Goal: Information Seeking & Learning: Learn about a topic

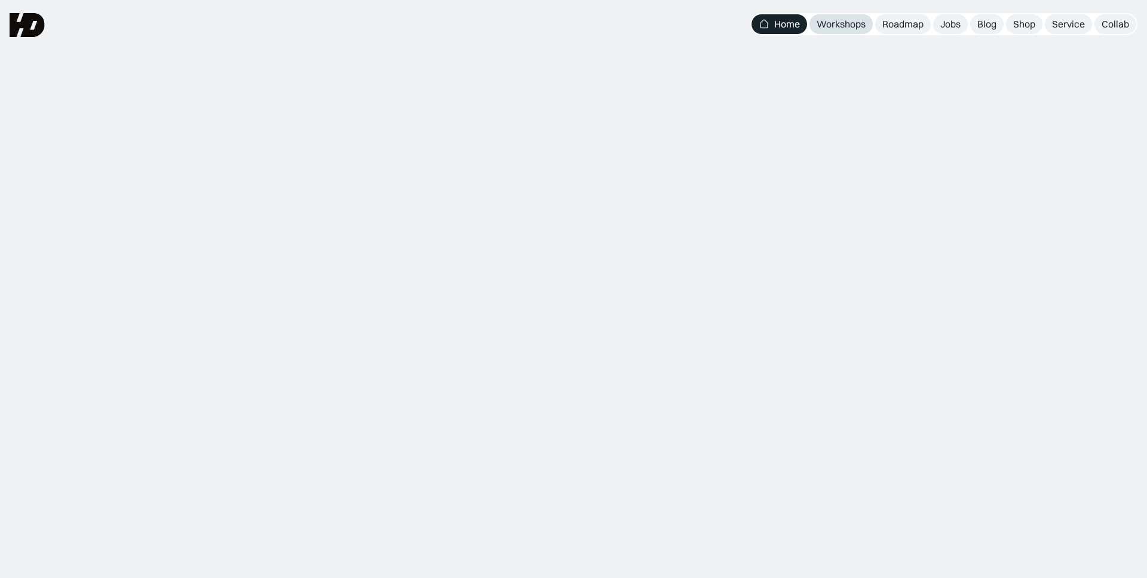
click at [850, 24] on div "Workshops" at bounding box center [841, 24] width 49 height 13
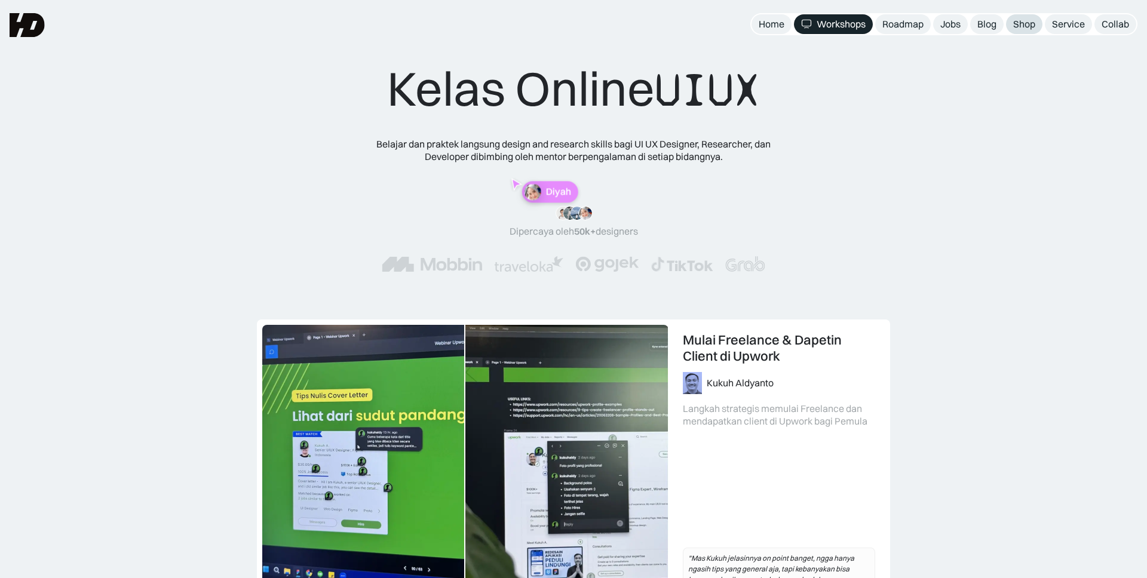
click at [1028, 28] on div "Shop" at bounding box center [1024, 24] width 22 height 13
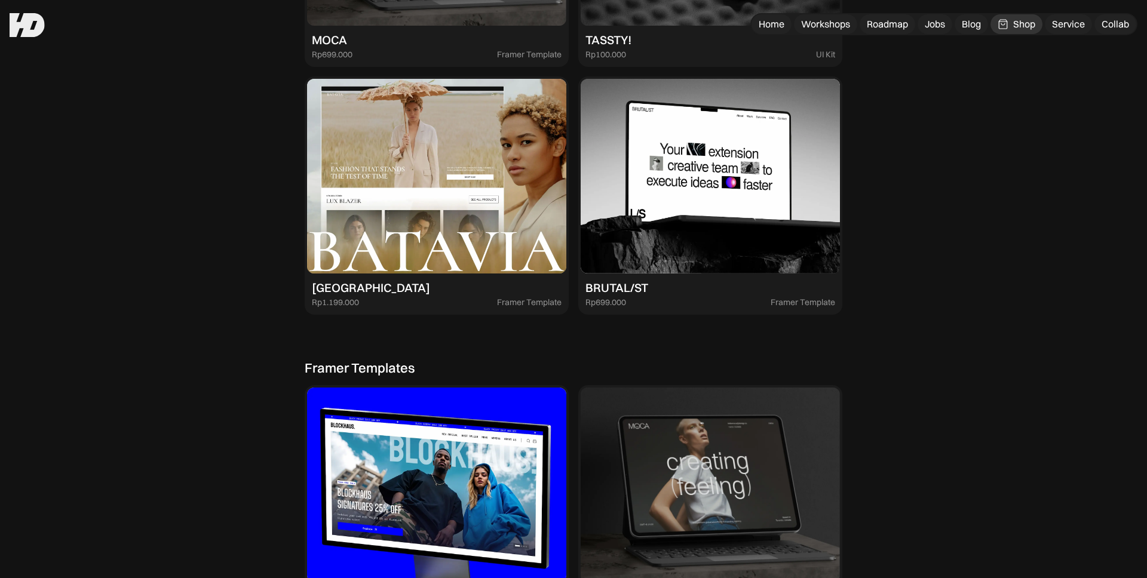
scroll to position [2076, 0]
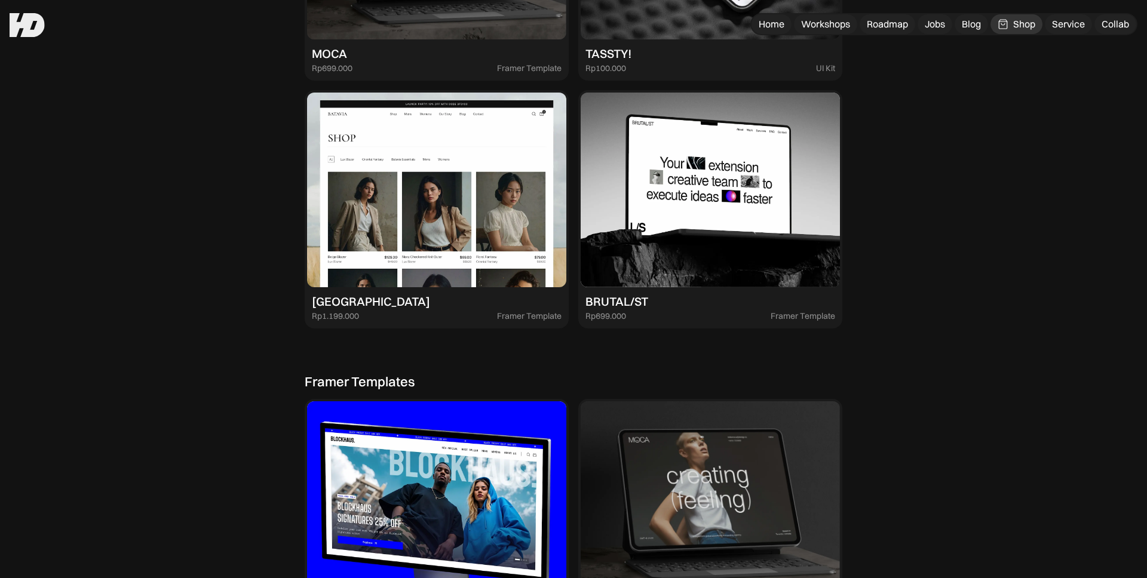
click at [416, 183] on img at bounding box center [436, 190] width 259 height 195
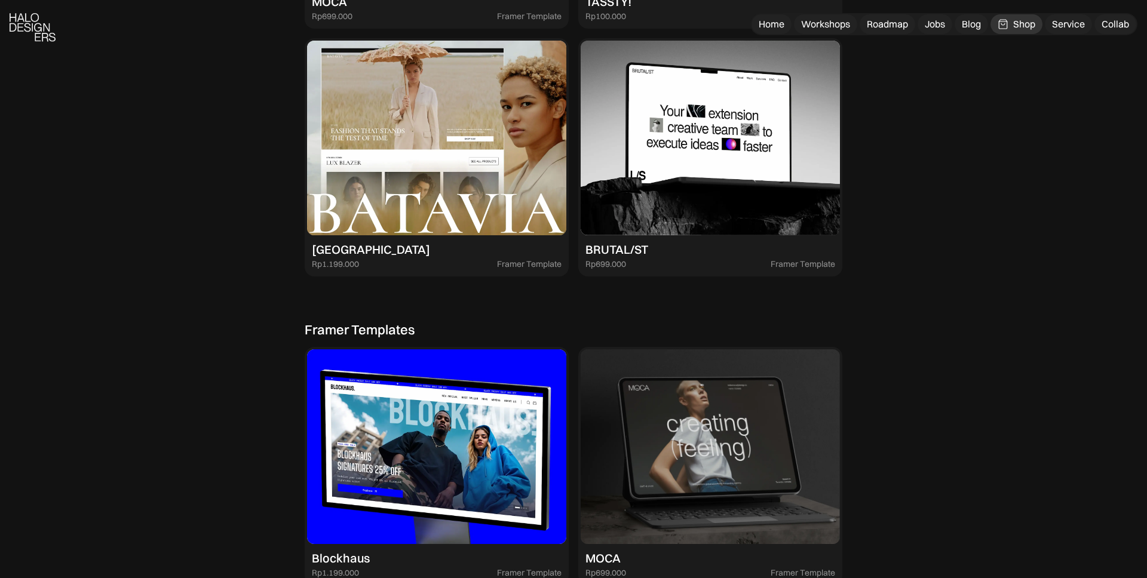
scroll to position [2129, 0]
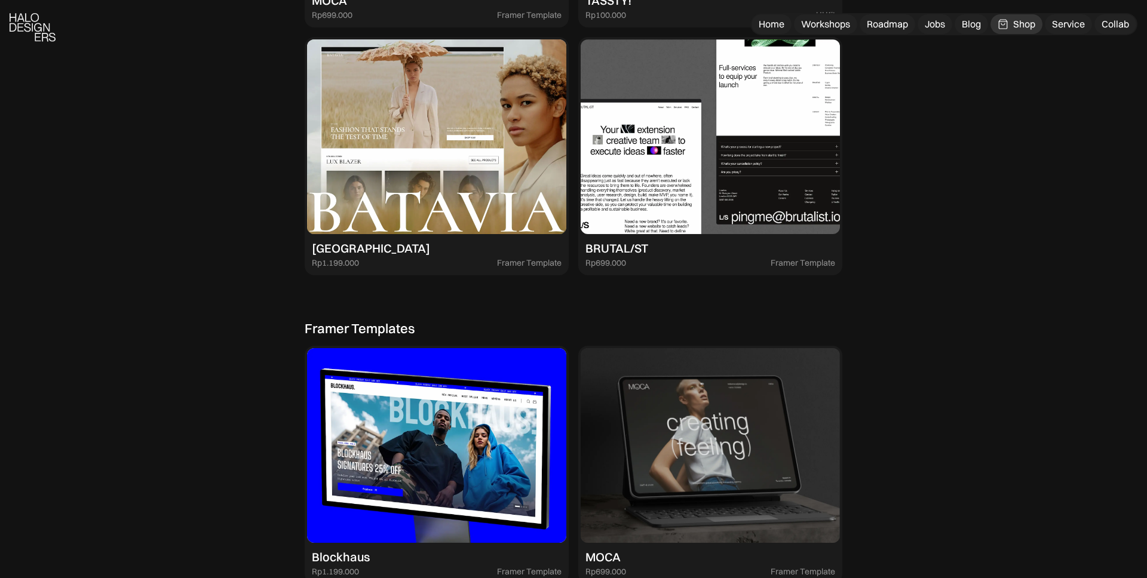
click at [733, 201] on img at bounding box center [710, 136] width 259 height 195
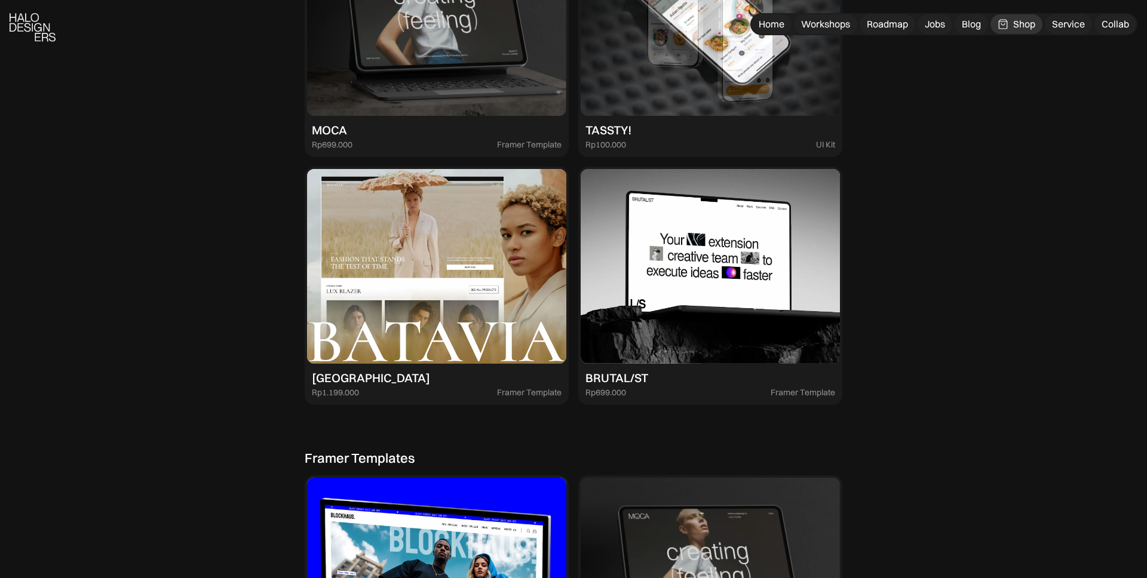
scroll to position [2001, 0]
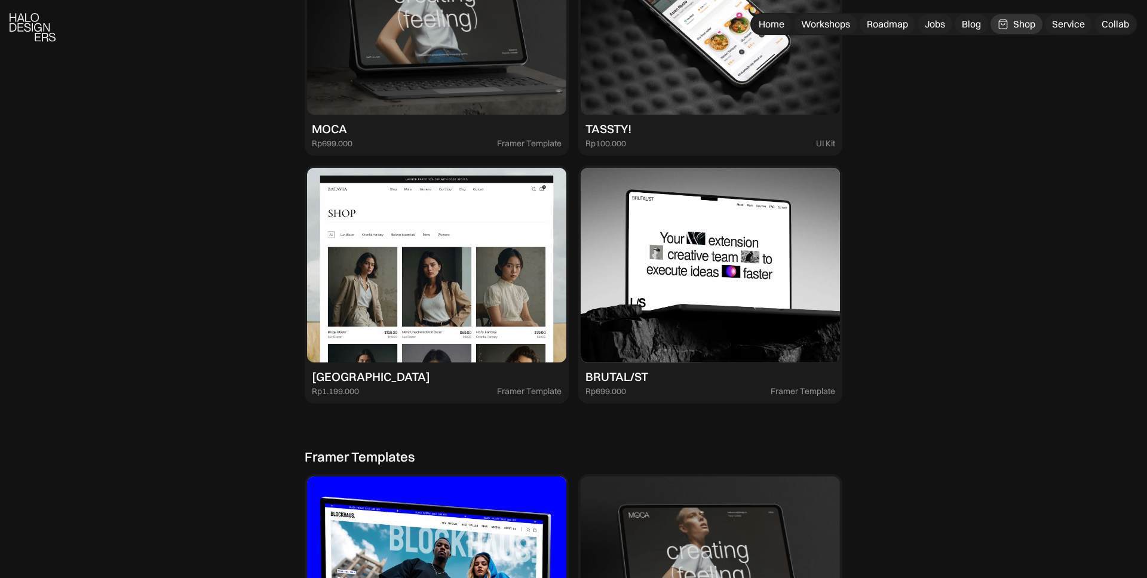
click at [420, 275] on img at bounding box center [436, 265] width 259 height 195
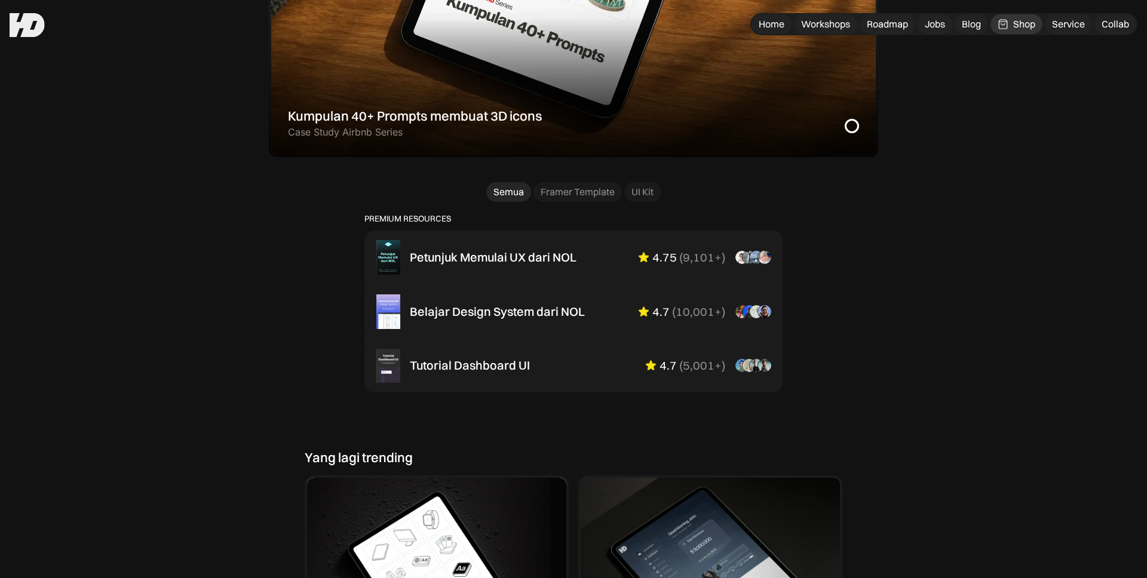
scroll to position [665, 0]
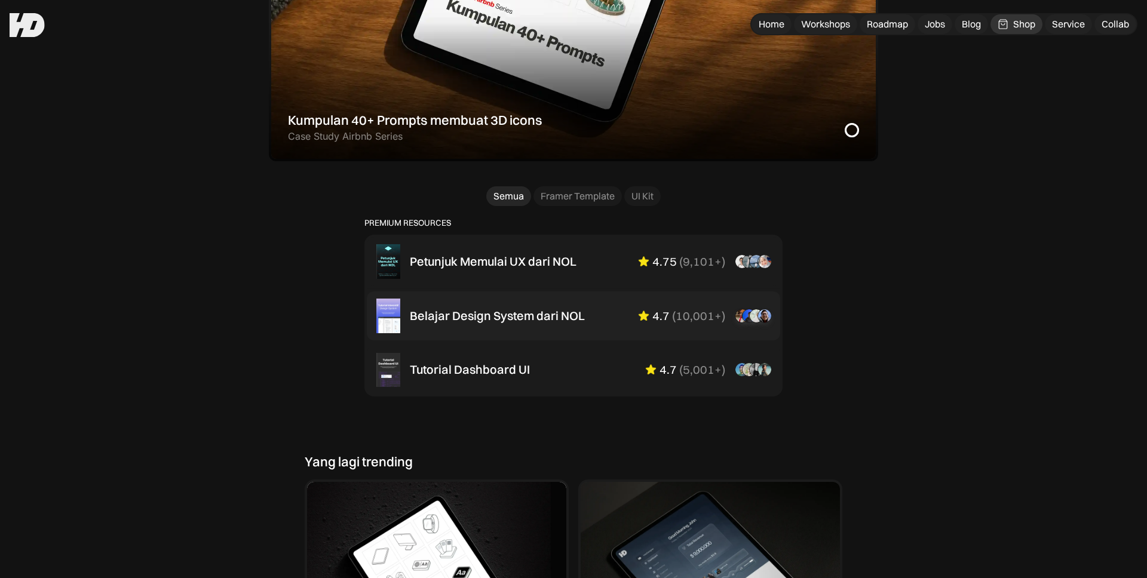
click at [601, 315] on div "Belajar Design System dari NOL 4.7 ( 10,001+ ) “Aku suka interactive tutorial g…" at bounding box center [590, 316] width 361 height 14
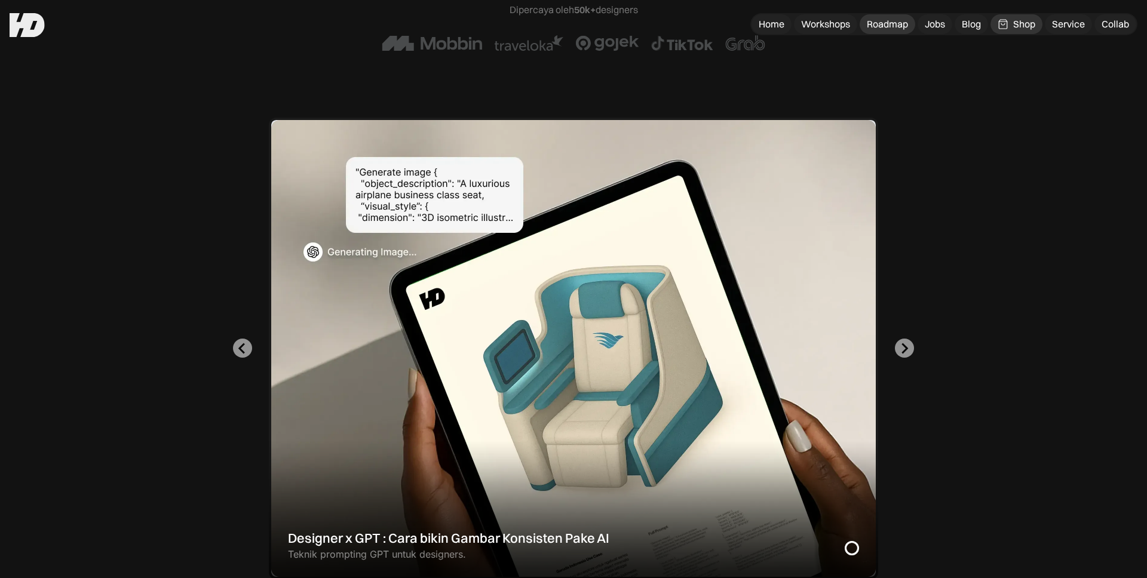
scroll to position [246, 0]
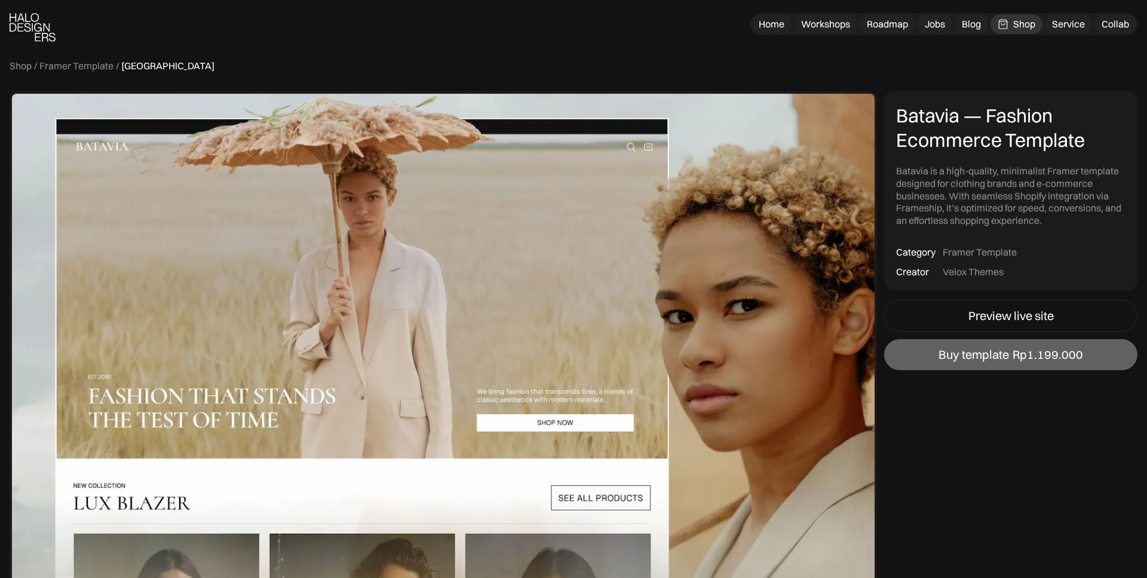
scroll to position [17, 0]
click at [982, 274] on div "Velox Themes" at bounding box center [973, 272] width 61 height 13
click at [930, 272] on div "Category Creator" at bounding box center [915, 262] width 39 height 32
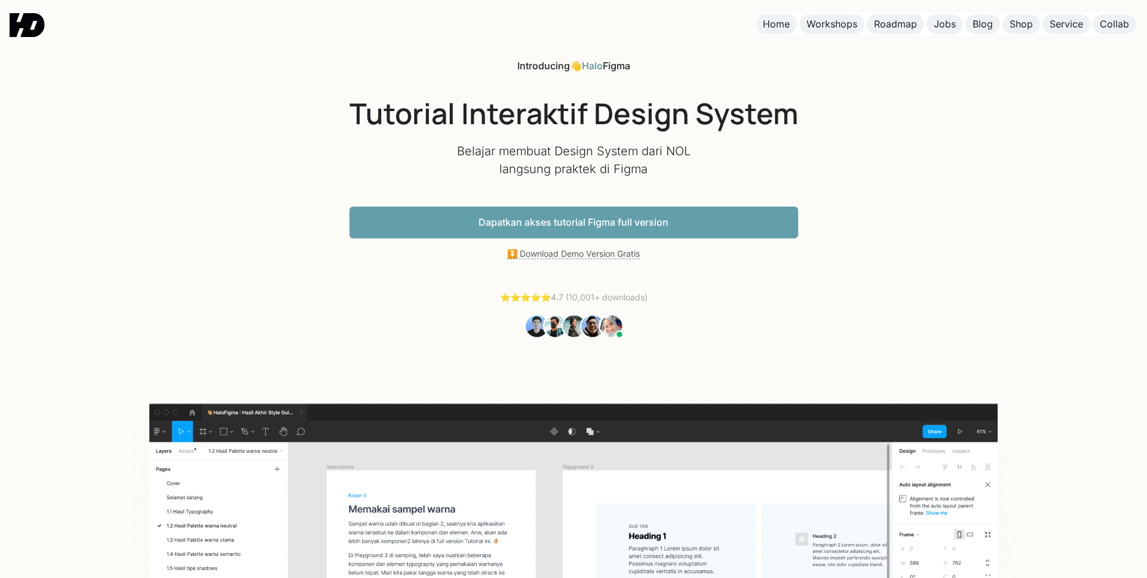
click at [930, 88] on div "Introducing 👋 Halo Figma Tutorial Interaktif Design System Belajar membuat Desi…" at bounding box center [573, 466] width 1147 height 932
click at [714, 230] on link "Dapatkan akses tutorial Figma full version" at bounding box center [574, 223] width 449 height 32
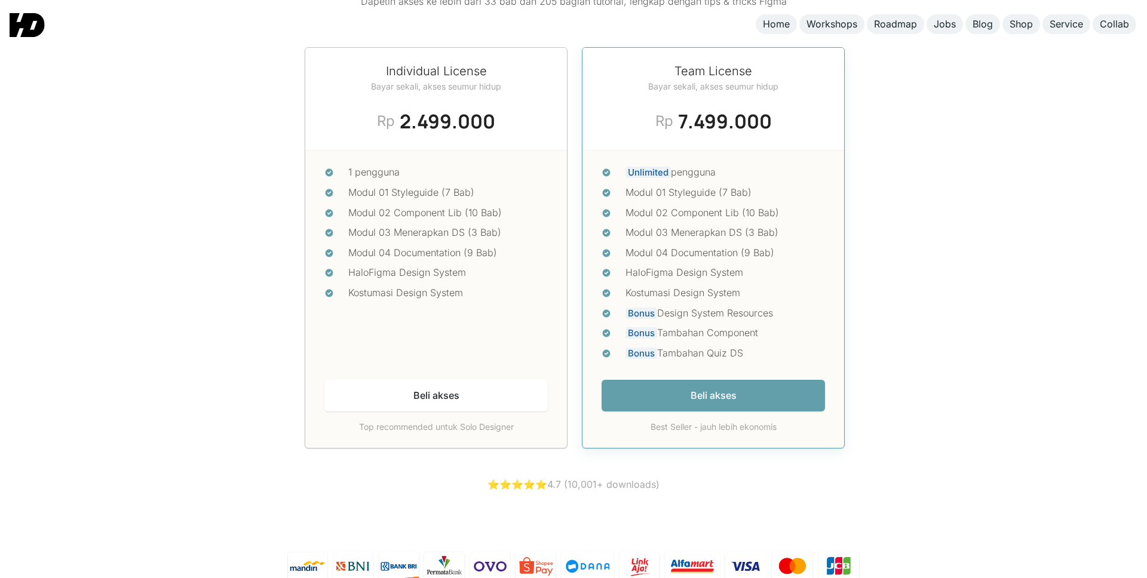
scroll to position [5140, 0]
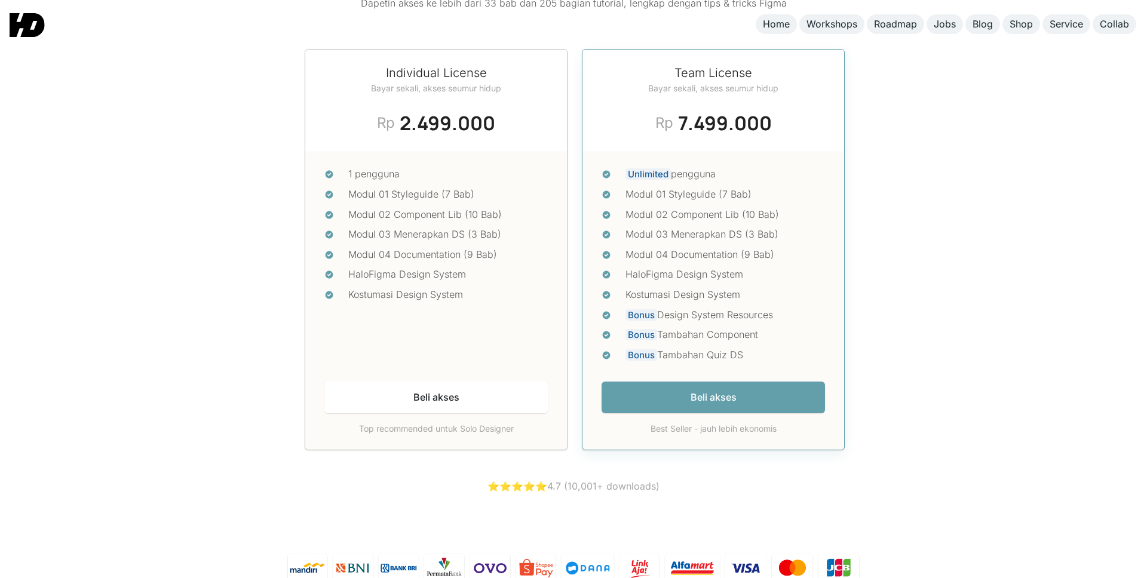
click at [714, 230] on div "Modul 03 Menerapkan DS (3 Bab)" at bounding box center [726, 235] width 200 height 16
drag, startPoint x: 403, startPoint y: 117, endPoint x: 512, endPoint y: 123, distance: 109.5
click at [512, 123] on div "Individual License Bayar sekali, akses seumur hidup Today's Deal Rp 2.499.000 R…" at bounding box center [436, 101] width 262 height 103
click at [778, 267] on div "HaloFigma Design System" at bounding box center [726, 275] width 200 height 16
